Goal: Information Seeking & Learning: Learn about a topic

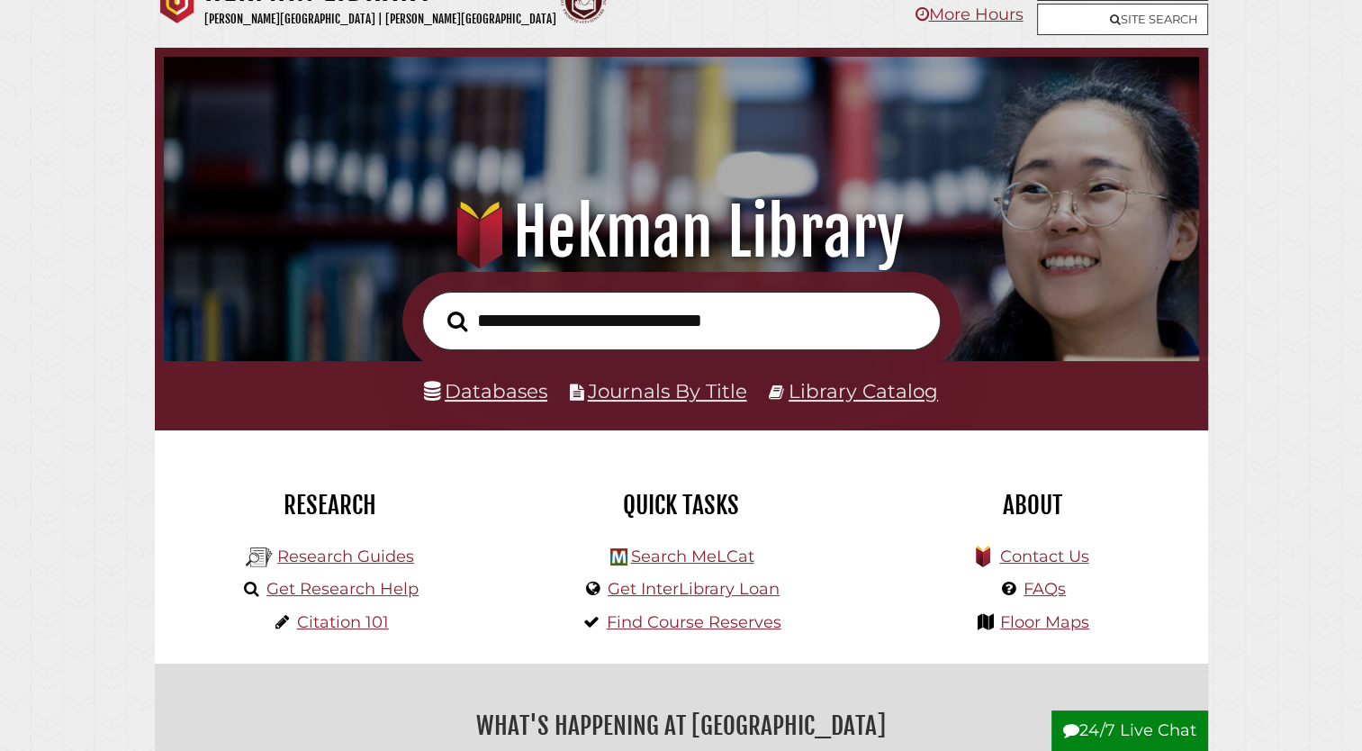
scroll to position [40, 0]
type input "**********"
click at [438, 306] on button "Search" at bounding box center [457, 322] width 38 height 32
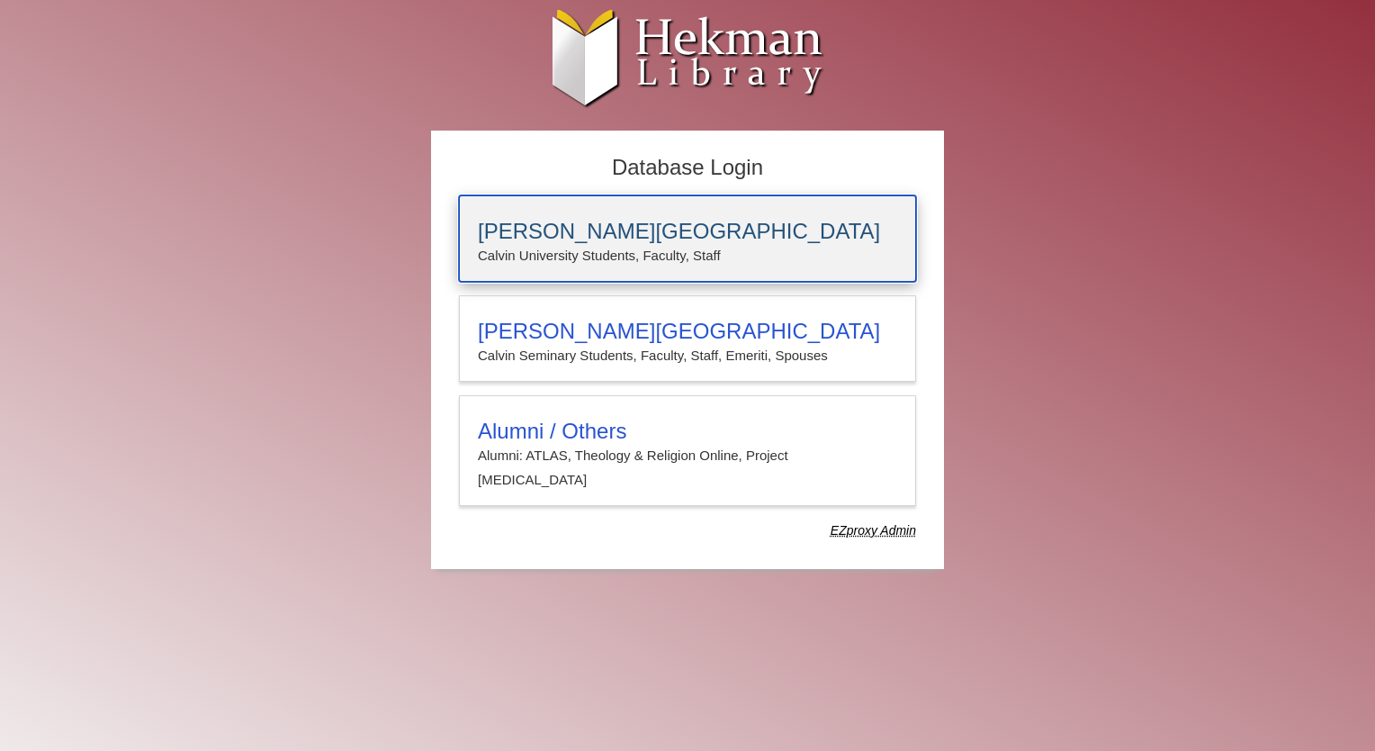
click at [585, 215] on div "[PERSON_NAME][GEOGRAPHIC_DATA] [PERSON_NAME] University Students, Faculty, Staff" at bounding box center [687, 238] width 457 height 86
